Goal: Information Seeking & Learning: Check status

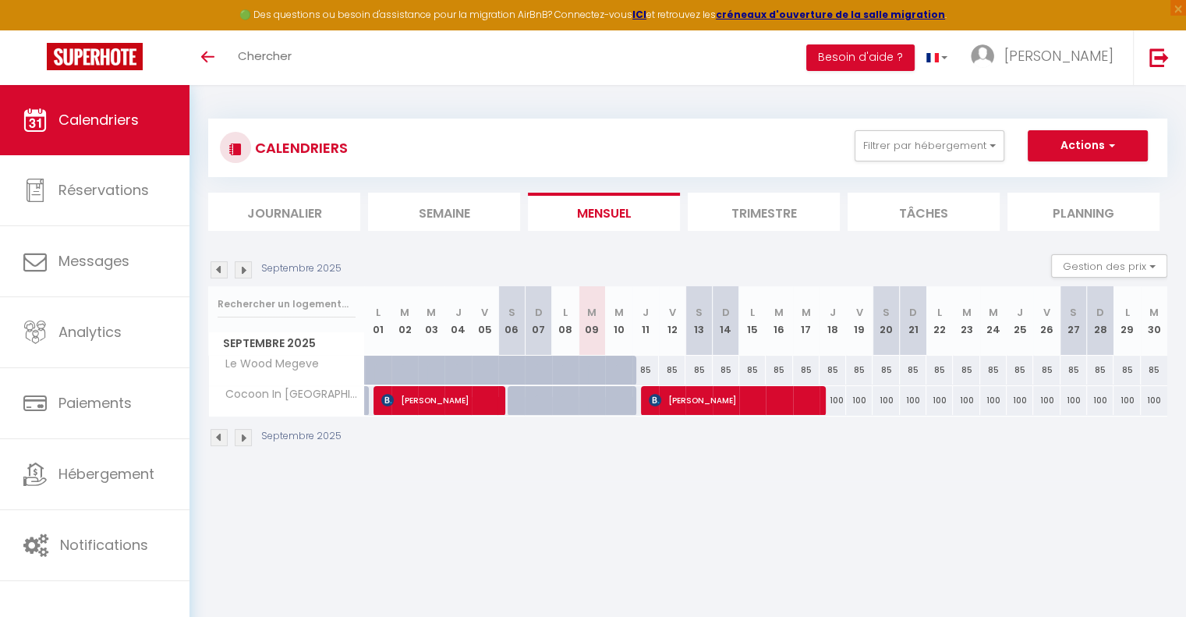
click at [241, 275] on img at bounding box center [243, 269] width 17 height 17
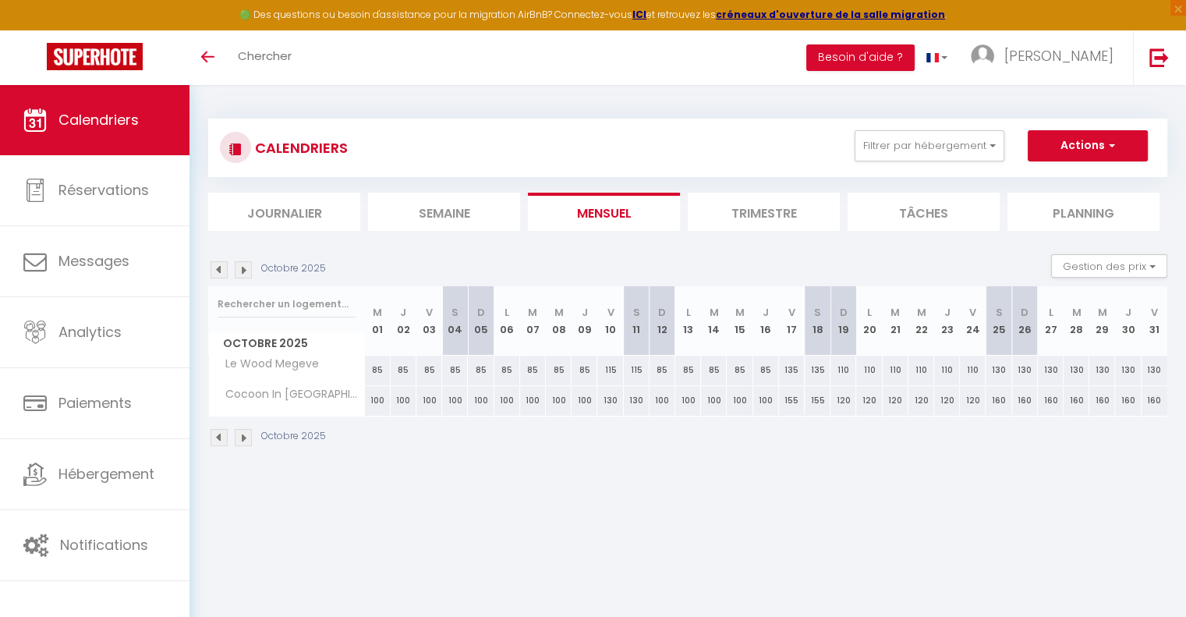
click at [241, 275] on img at bounding box center [243, 269] width 17 height 17
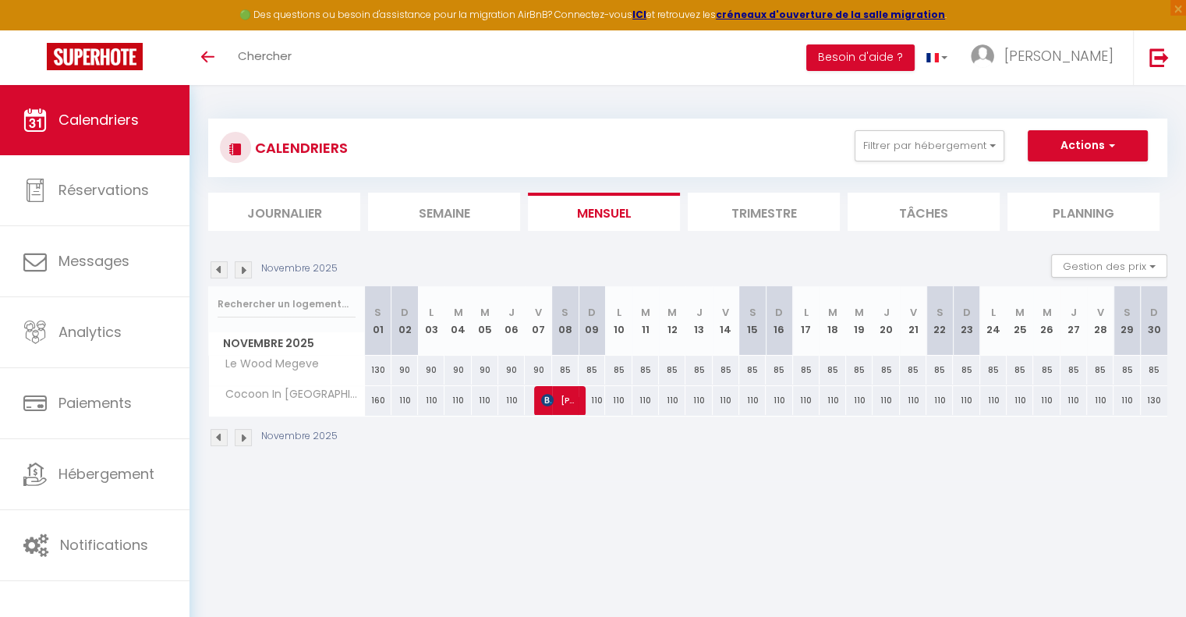
click at [241, 275] on img at bounding box center [243, 269] width 17 height 17
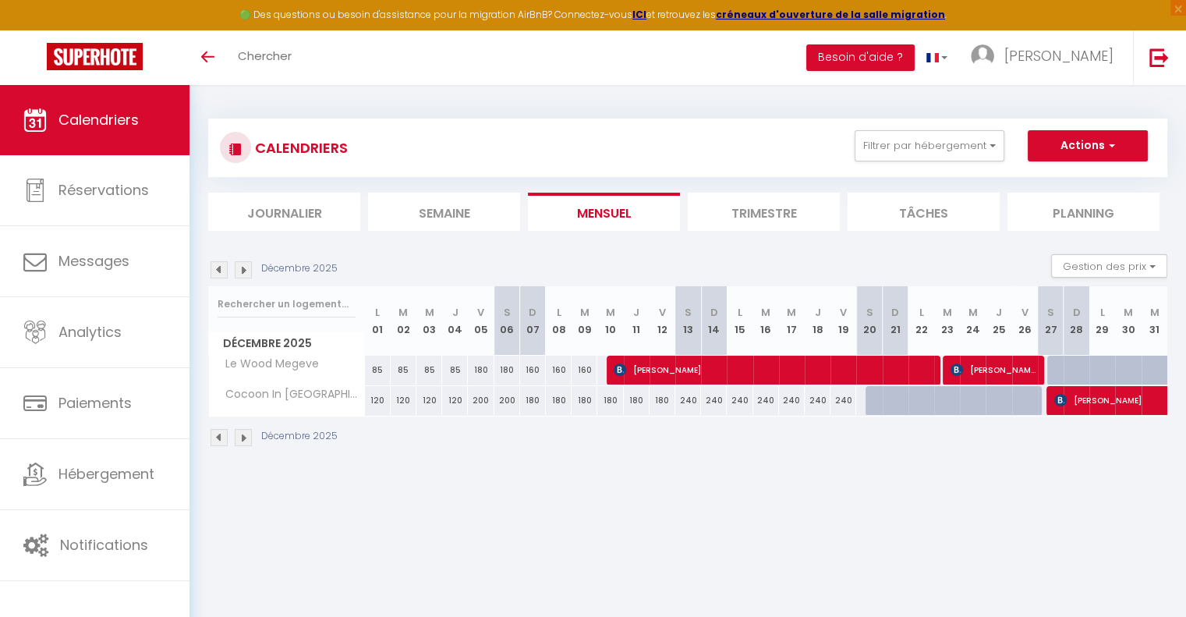
click at [241, 275] on img at bounding box center [243, 269] width 17 height 17
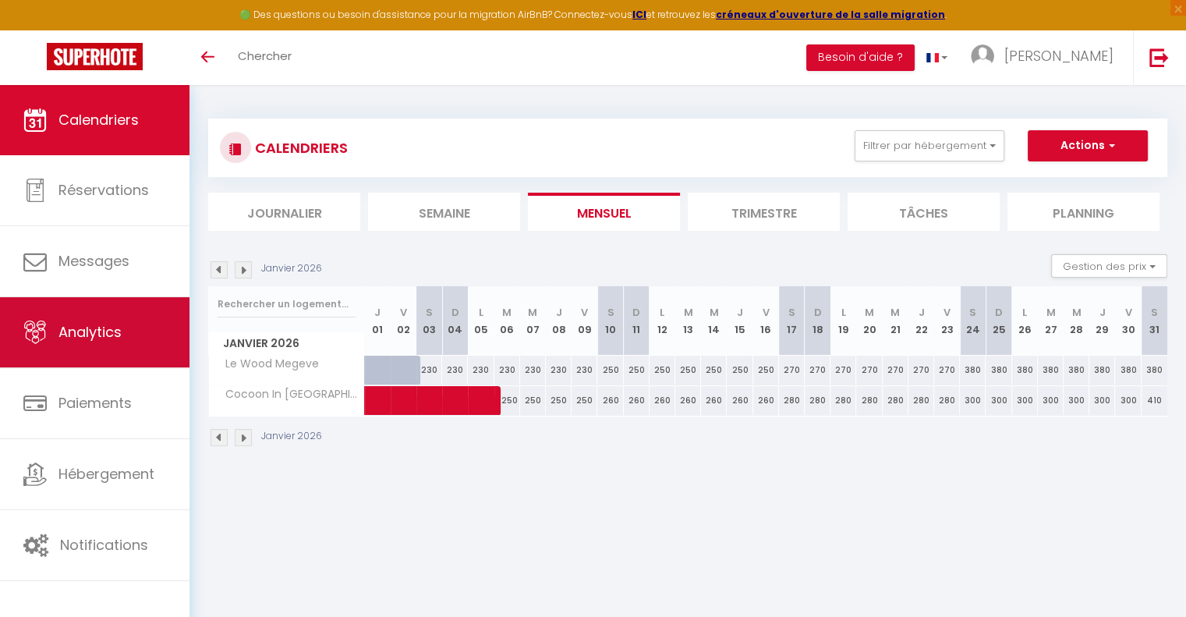
click at [112, 329] on span "Analytics" at bounding box center [89, 331] width 63 height 19
select select "2025"
select select "9"
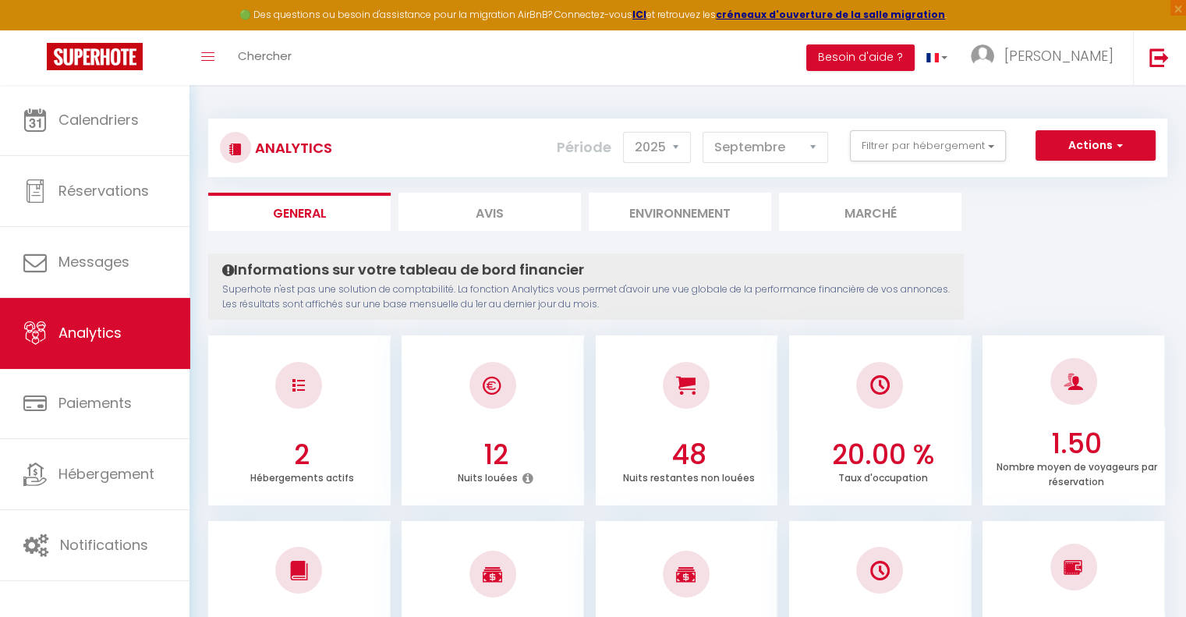
click at [775, 274] on h4 "Informations sur votre tableau de bord financier" at bounding box center [585, 269] width 727 height 17
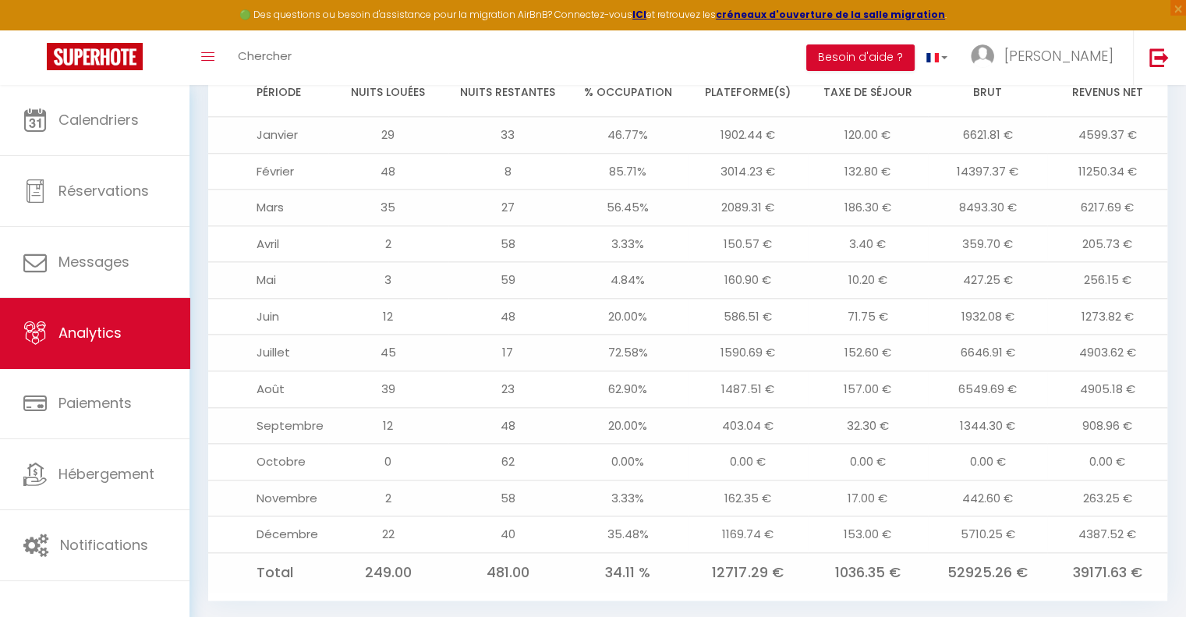
scroll to position [1691, 0]
